Goal: Task Accomplishment & Management: Manage account settings

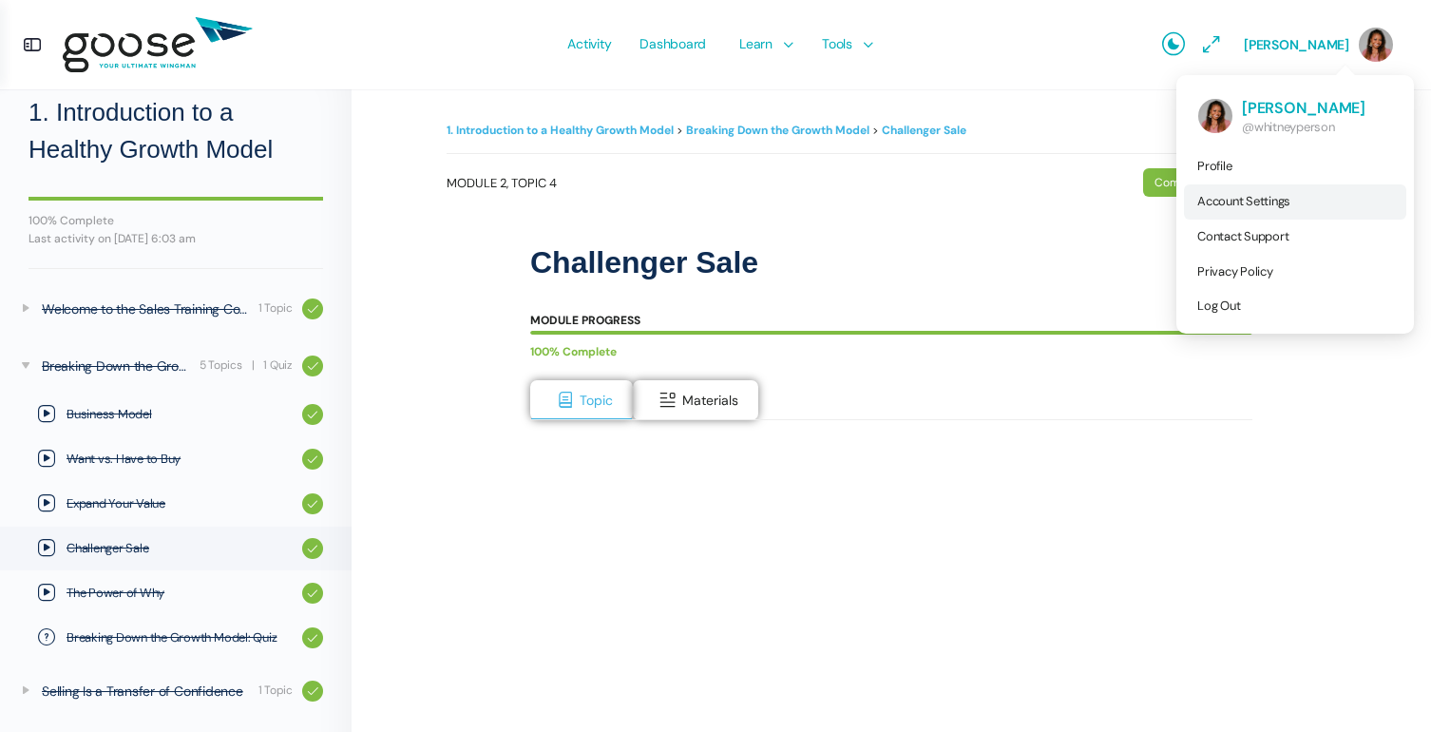
click at [1227, 203] on span "Account Settings" at bounding box center [1244, 201] width 93 height 16
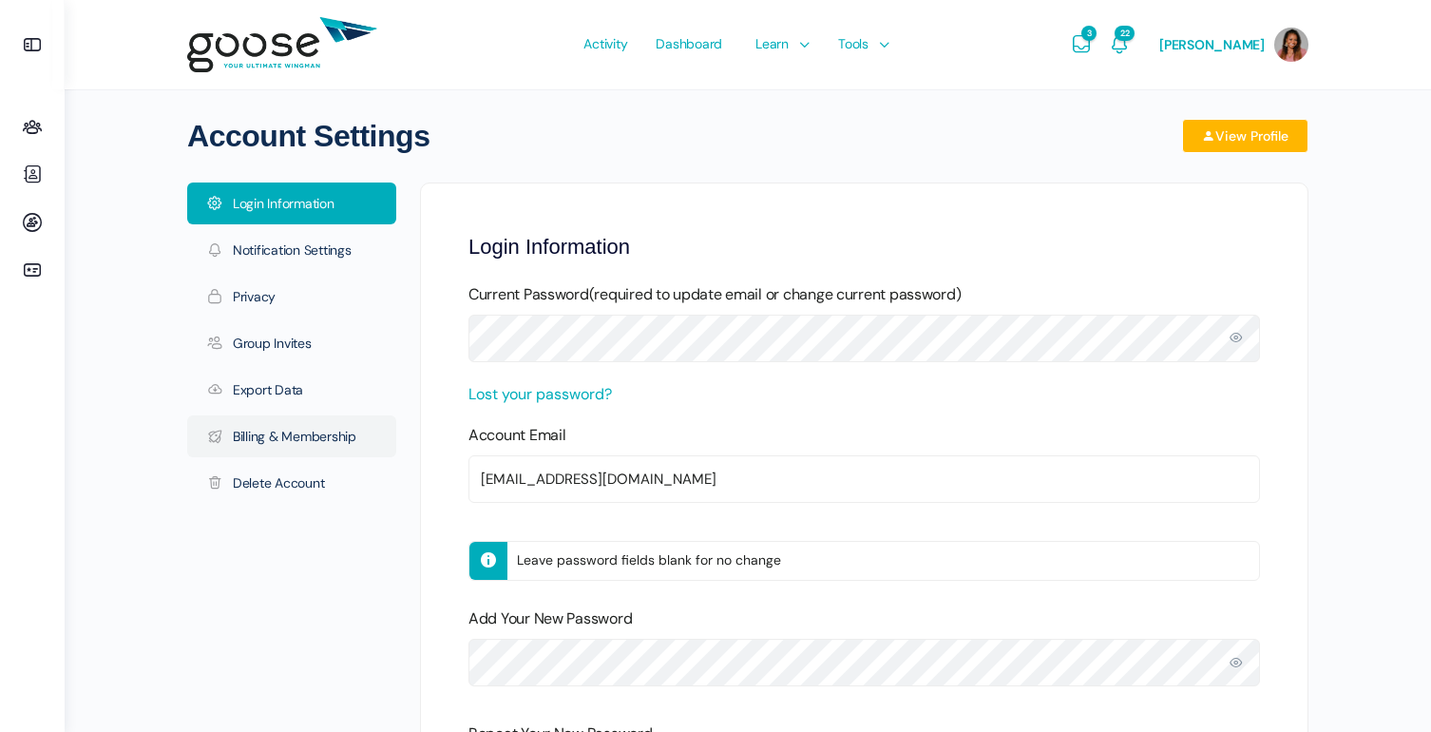
click at [373, 416] on link "Billing & Membership" at bounding box center [291, 436] width 209 height 42
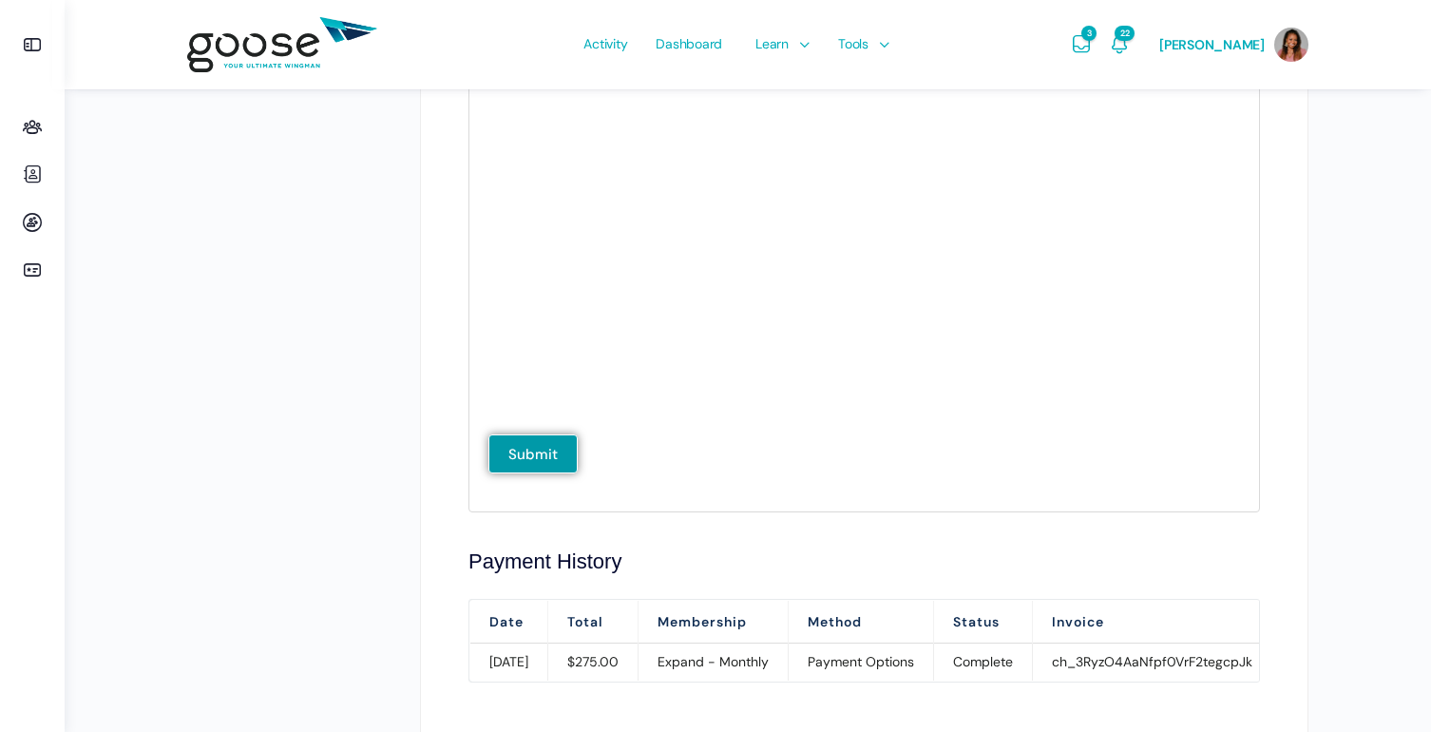
scroll to position [1241, 0]
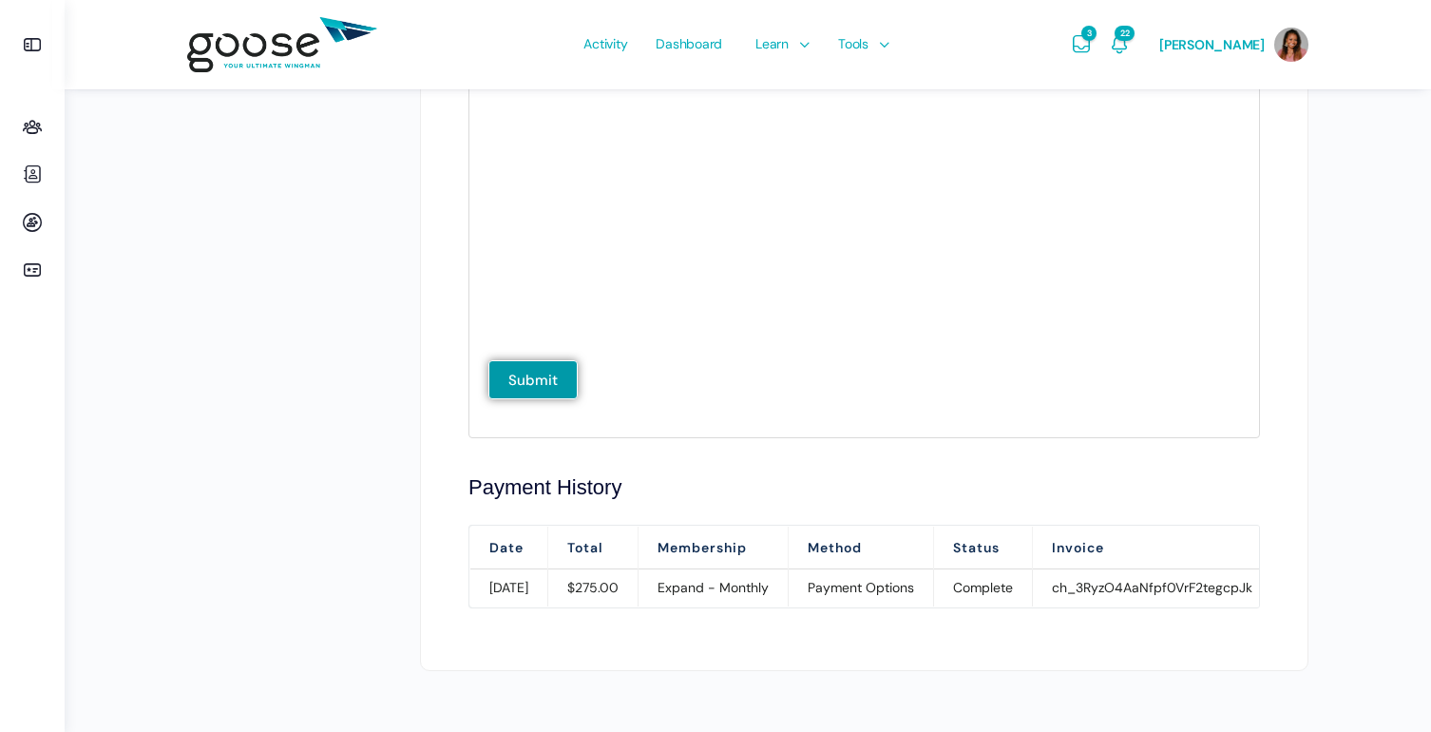
click at [751, 587] on td "Expand - Monthly" at bounding box center [714, 587] width 150 height 37
click at [934, 585] on td "Payment Options" at bounding box center [861, 587] width 145 height 37
click at [1176, 586] on td "ch_3RyzO4AaNfpf0VrF2tegcpJk" at bounding box center [1153, 587] width 240 height 37
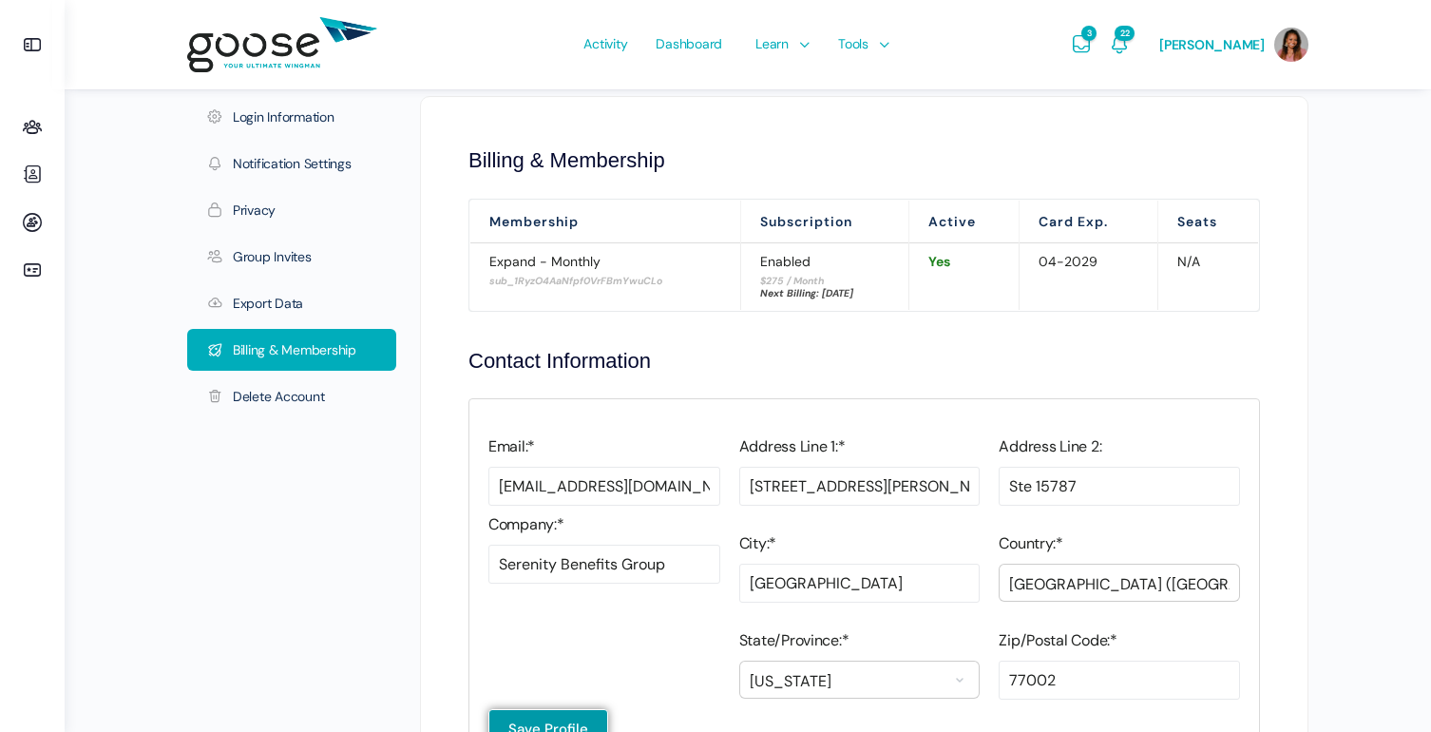
scroll to position [0, 0]
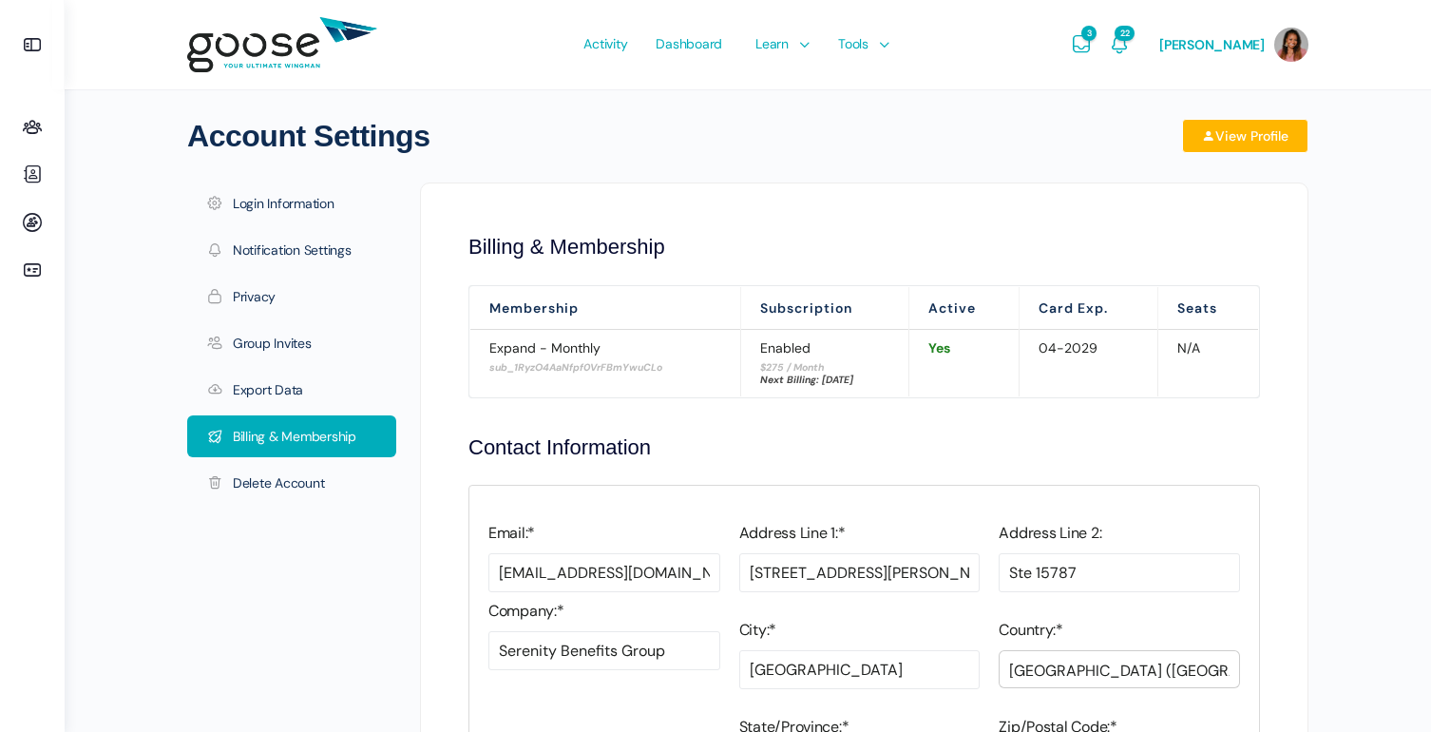
click at [862, 379] on div "Next Billing: [DATE]" at bounding box center [824, 380] width 129 height 13
click at [760, 361] on div "$275 / Month" at bounding box center [824, 365] width 129 height 18
click at [951, 342] on span "Yes" at bounding box center [940, 347] width 22 height 17
click at [1088, 313] on th "Card Exp." at bounding box center [1089, 307] width 139 height 43
click at [1076, 351] on div "04-2029" at bounding box center [1089, 347] width 100 height 17
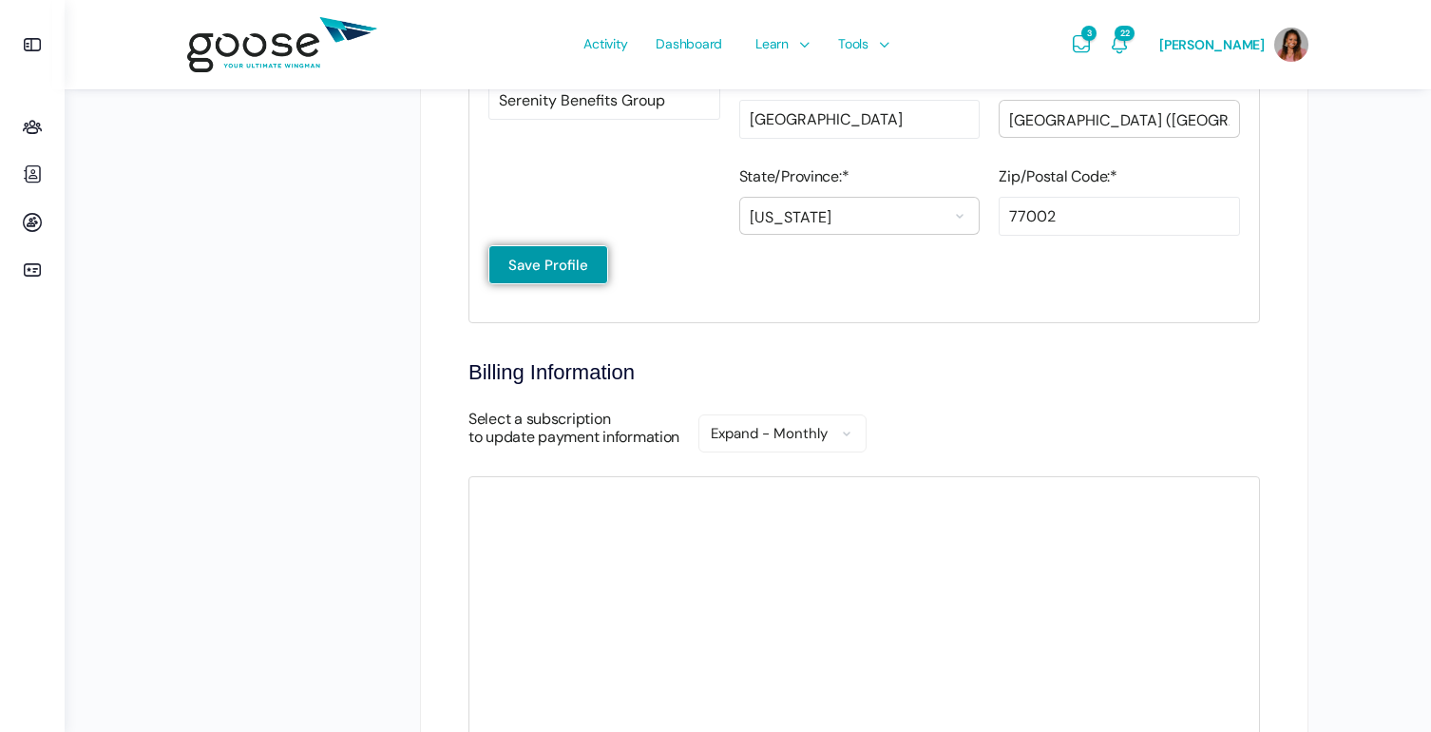
scroll to position [562, 0]
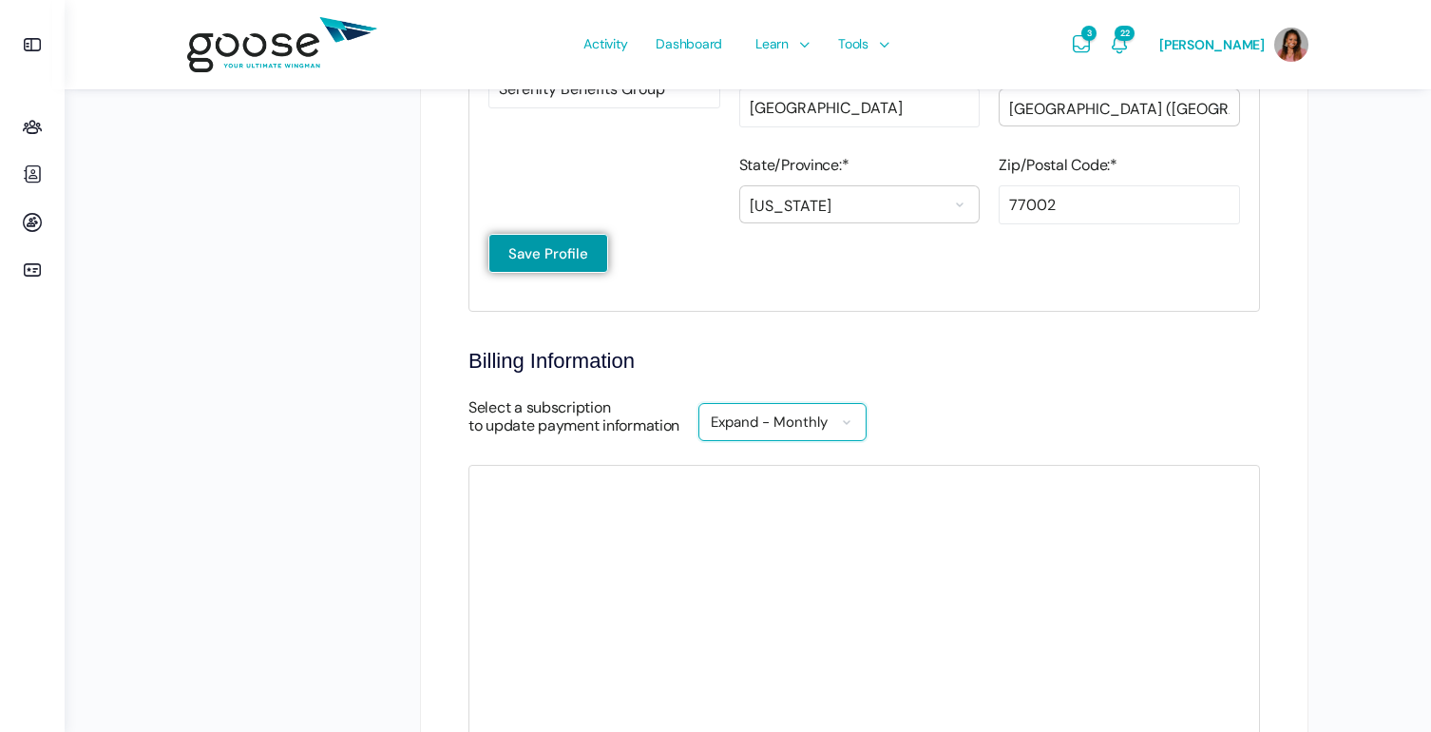
click at [781, 428] on select "Expand - Monthly" at bounding box center [783, 422] width 168 height 38
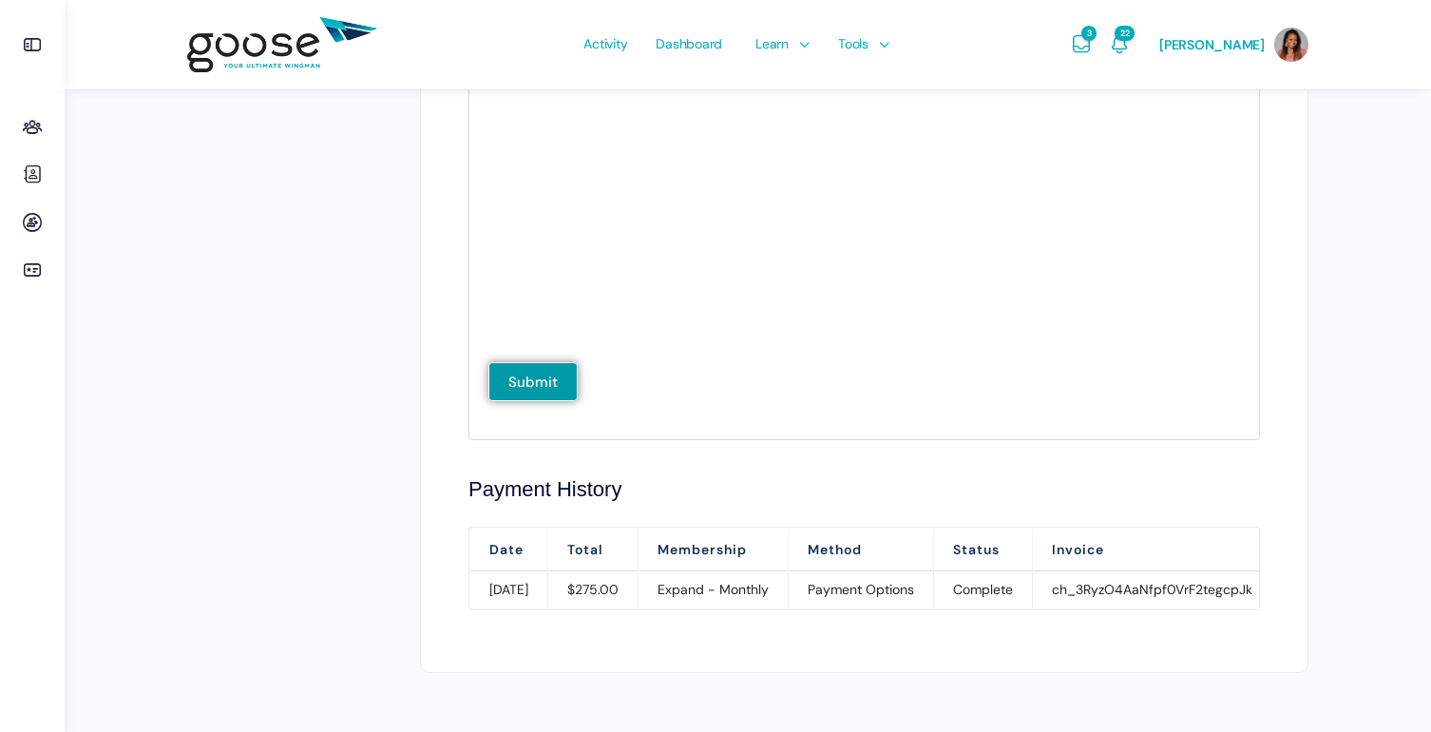
scroll to position [1241, 0]
click at [534, 374] on input "Submit" at bounding box center [533, 379] width 89 height 39
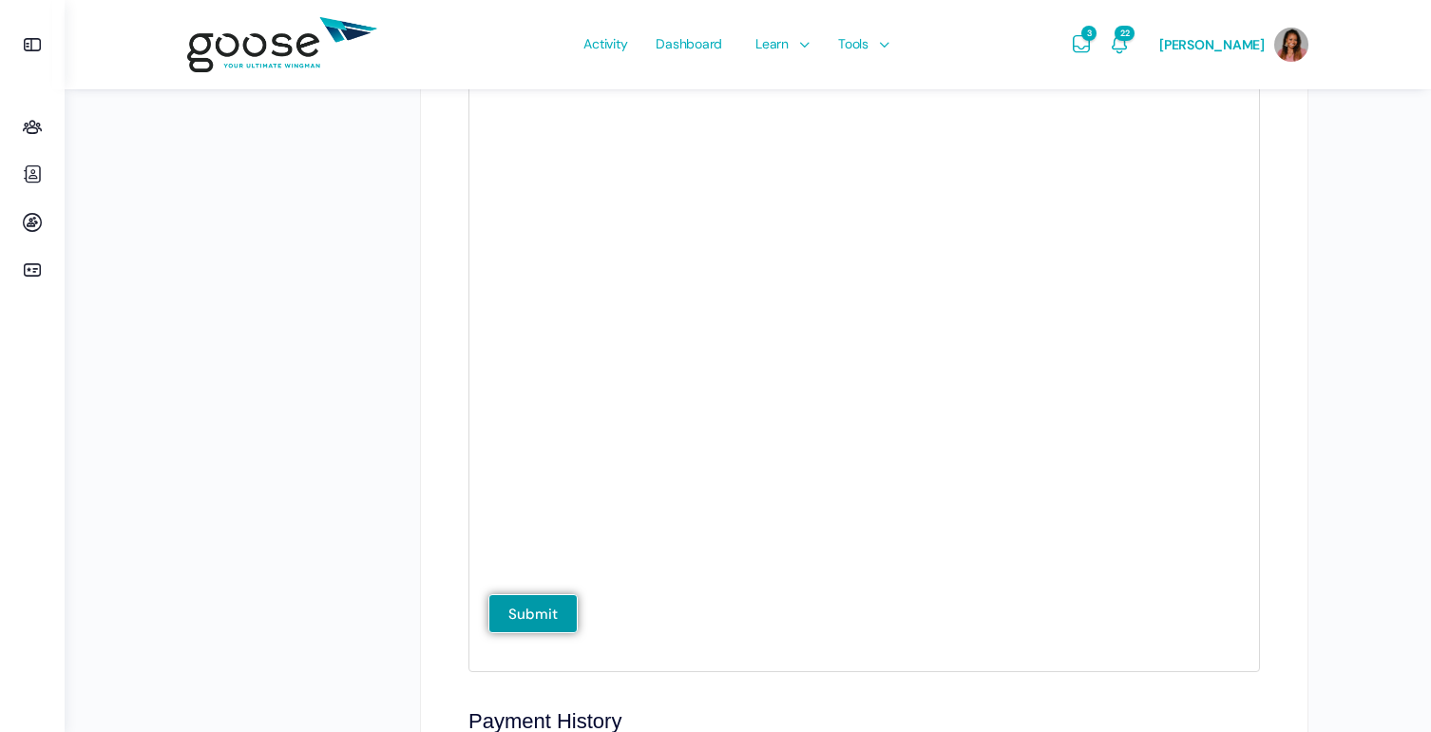
scroll to position [881, 0]
